Goal: Use online tool/utility

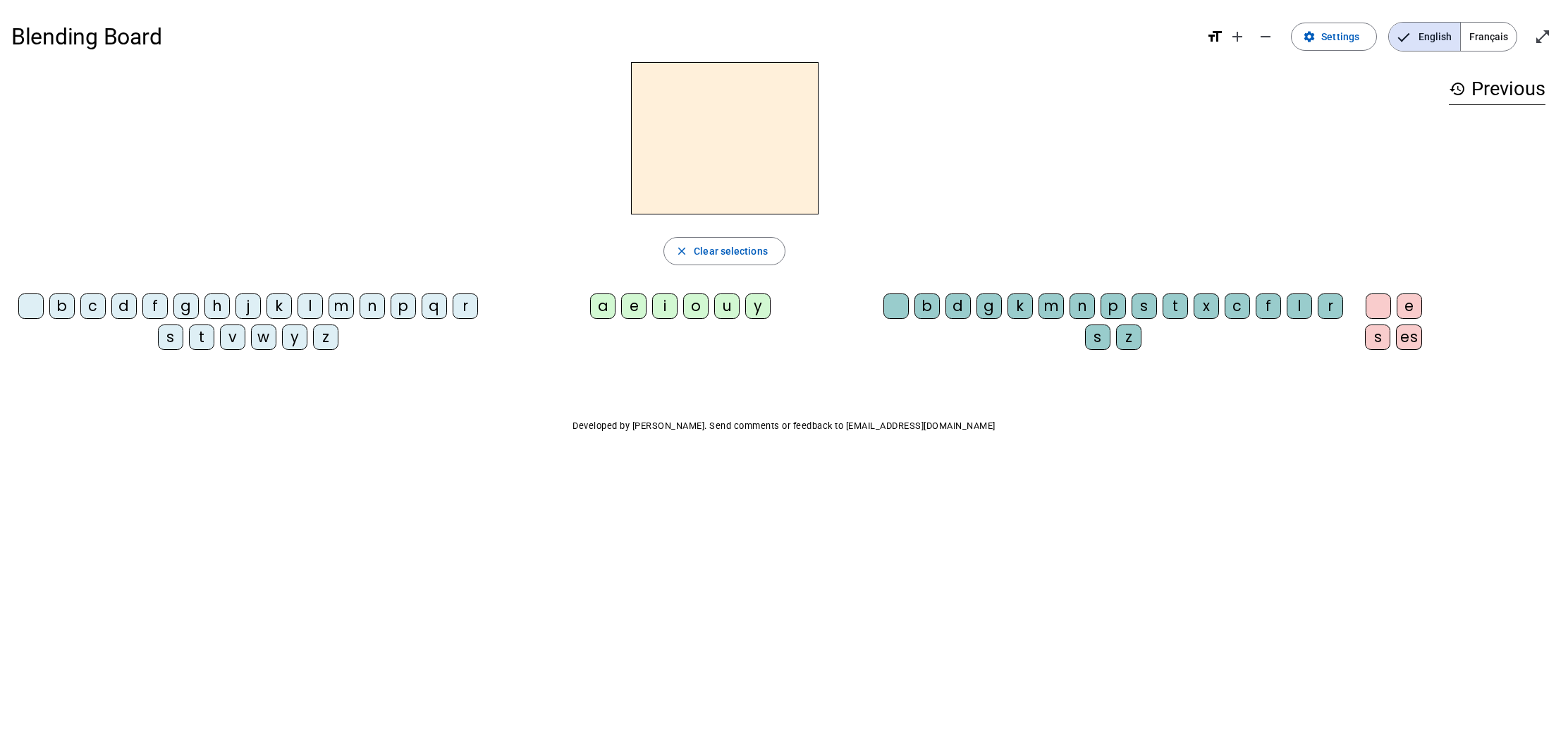
click at [310, 306] on div "l" at bounding box center [309, 305] width 25 height 25
click at [610, 306] on div "a" at bounding box center [602, 305] width 25 height 25
click at [740, 247] on span "Clear selections" at bounding box center [731, 250] width 74 height 17
click at [315, 306] on div "l" at bounding box center [309, 305] width 25 height 25
click at [644, 313] on div "e" at bounding box center [633, 305] width 25 height 25
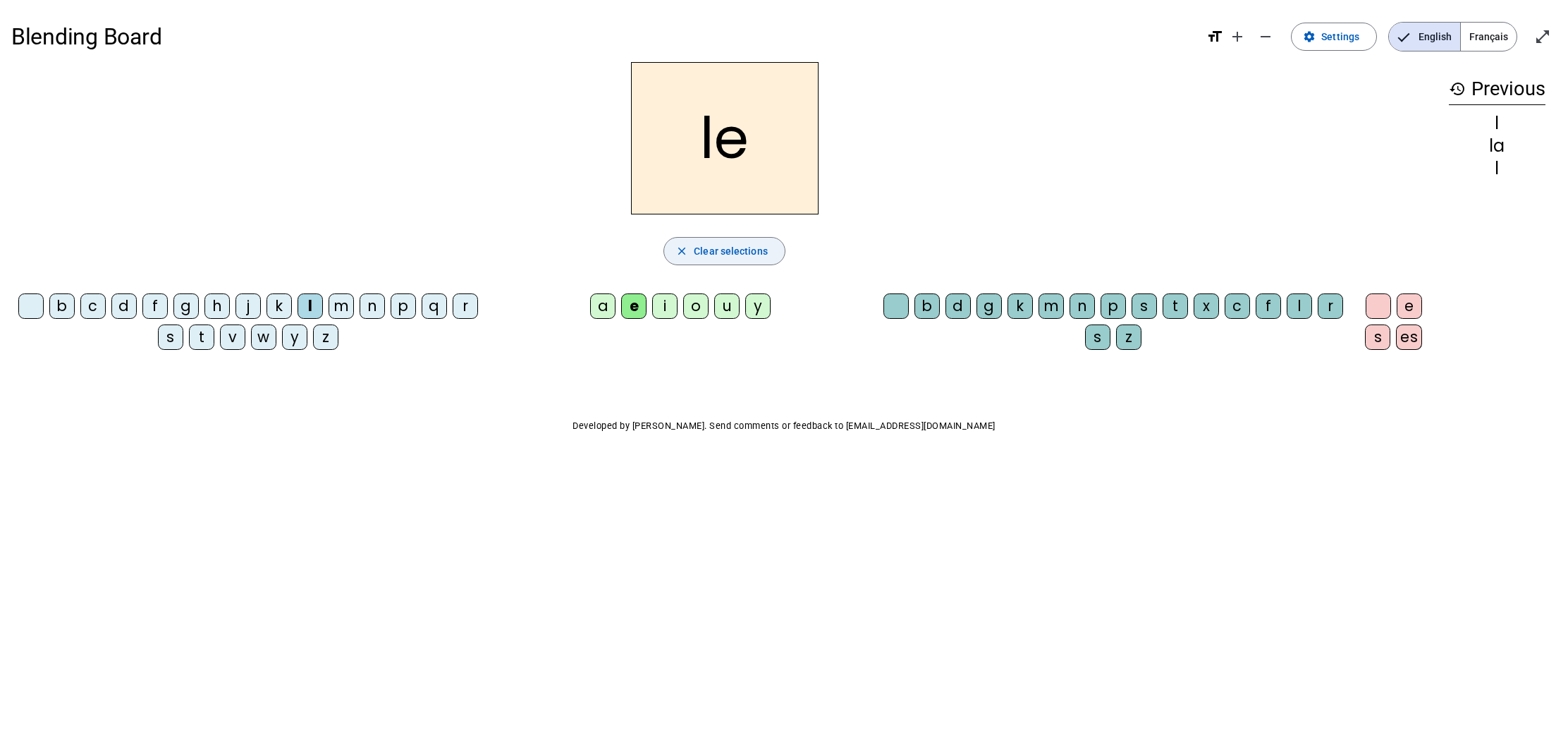
click at [701, 259] on span "Clear selections" at bounding box center [731, 250] width 74 height 17
click at [314, 309] on div "l" at bounding box center [309, 305] width 25 height 25
click at [725, 309] on div "u" at bounding box center [726, 305] width 25 height 25
click at [727, 254] on span "Clear selections" at bounding box center [731, 250] width 74 height 17
click at [208, 342] on div "t" at bounding box center [201, 337] width 25 height 25
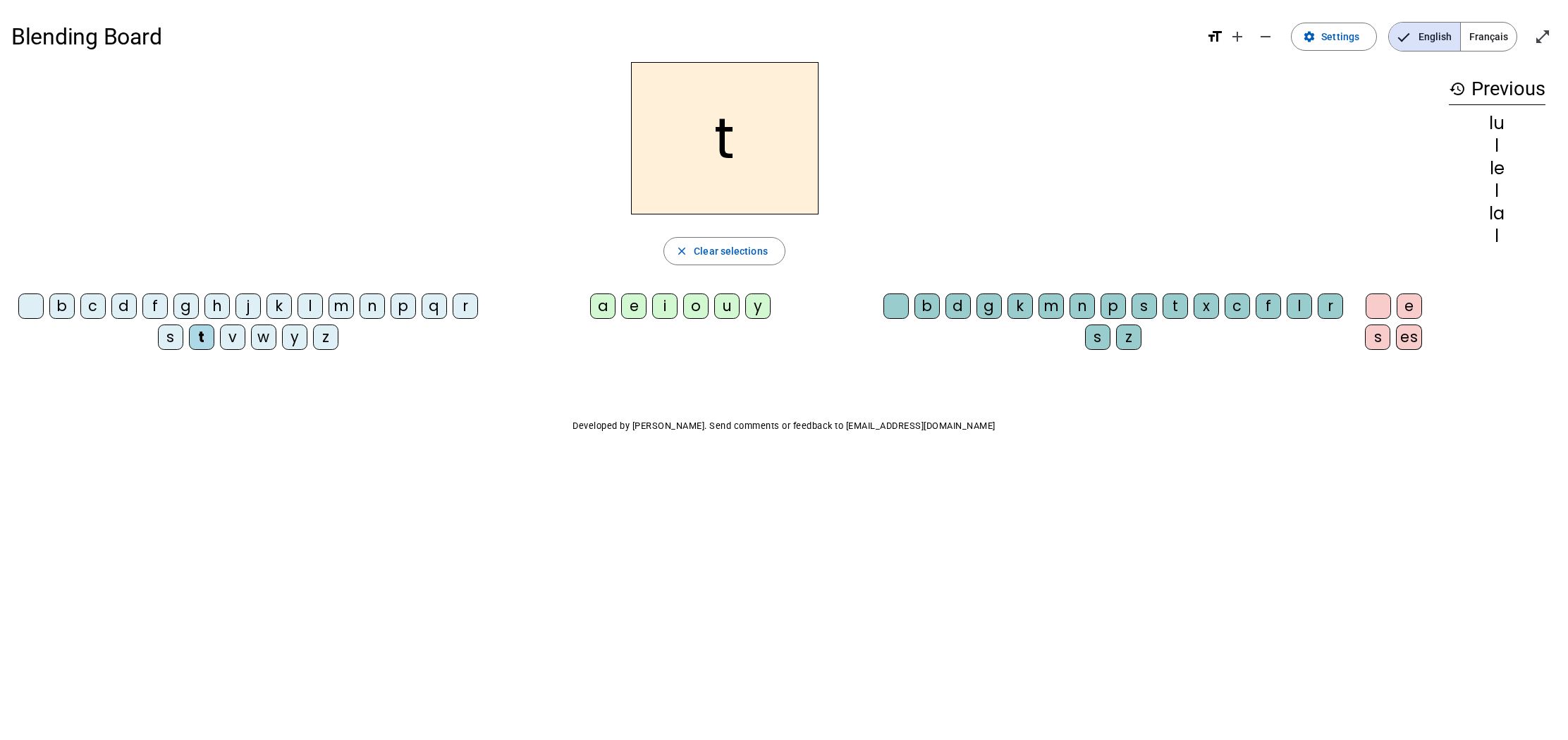
click at [729, 303] on div "u" at bounding box center [726, 305] width 25 height 25
click at [702, 249] on span "Clear selections" at bounding box center [731, 250] width 74 height 17
click at [208, 341] on div "t" at bounding box center [201, 337] width 25 height 25
click at [641, 307] on div "e" at bounding box center [633, 305] width 25 height 25
click at [726, 254] on span "Clear selections" at bounding box center [731, 250] width 74 height 17
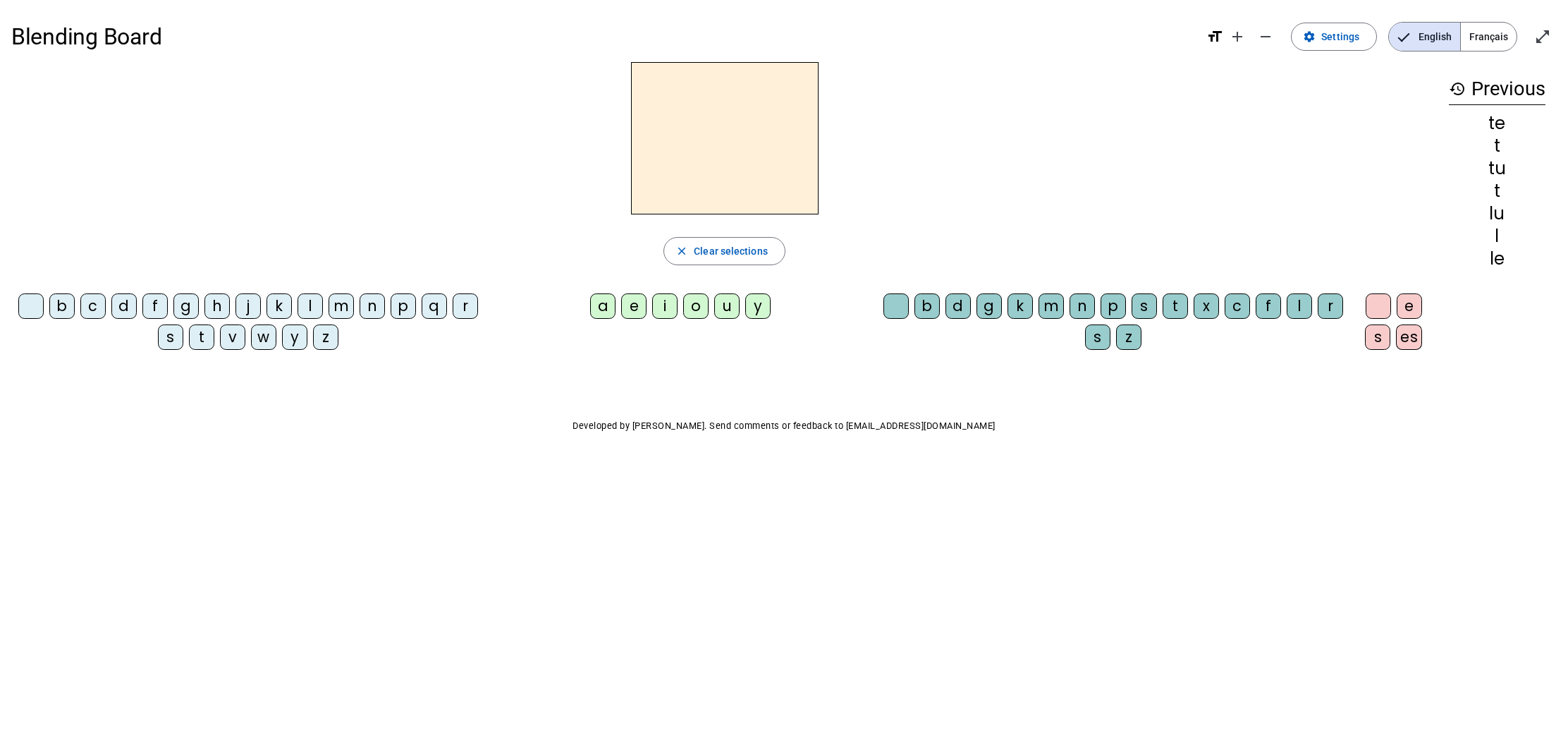
click at [206, 333] on div "t" at bounding box center [201, 337] width 25 height 25
click at [606, 306] on div "a" at bounding box center [602, 305] width 25 height 25
